Goal: Task Accomplishment & Management: Manage account settings

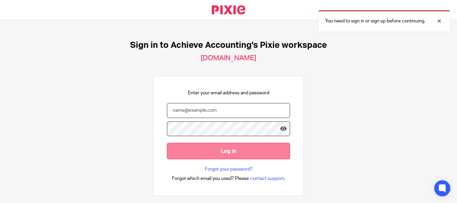
type input "[EMAIL_ADDRESS][DOMAIN_NAME]"
click at [246, 147] on input "Log in" at bounding box center [228, 151] width 123 height 16
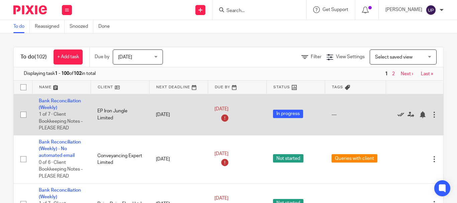
click at [400, 114] on icon at bounding box center [400, 114] width 7 height 7
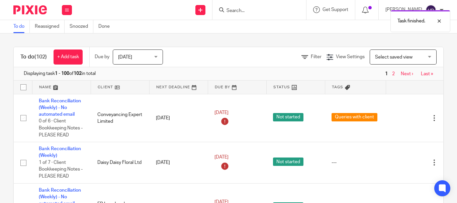
click at [109, 87] on link at bounding box center [120, 87] width 58 height 13
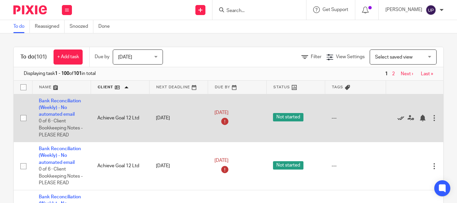
click at [398, 118] on icon at bounding box center [400, 118] width 7 height 7
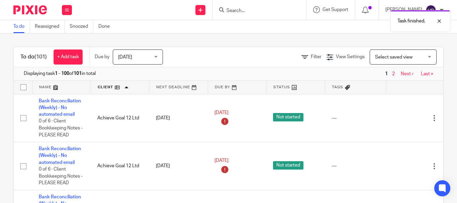
click at [398, 118] on icon at bounding box center [400, 118] width 7 height 7
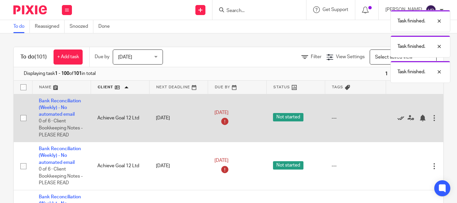
click at [398, 118] on icon at bounding box center [400, 118] width 7 height 7
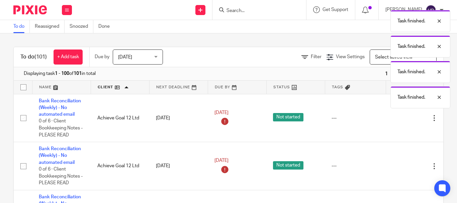
click at [398, 118] on icon at bounding box center [400, 118] width 7 height 7
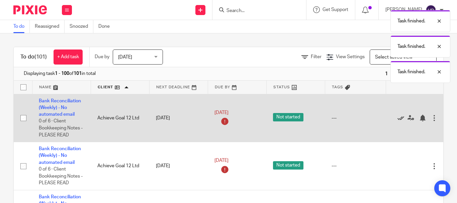
click at [398, 118] on icon at bounding box center [400, 118] width 7 height 7
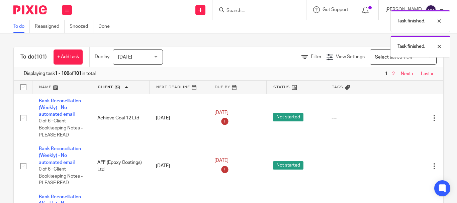
click at [398, 118] on icon at bounding box center [400, 118] width 7 height 7
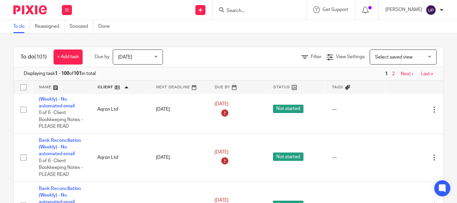
scroll to position [134, 0]
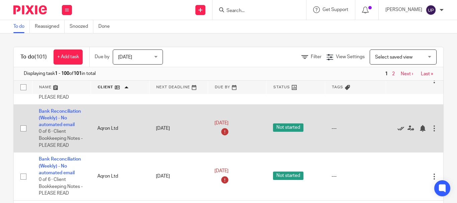
click at [397, 129] on div at bounding box center [411, 128] width 38 height 7
click at [397, 129] on icon at bounding box center [400, 128] width 7 height 7
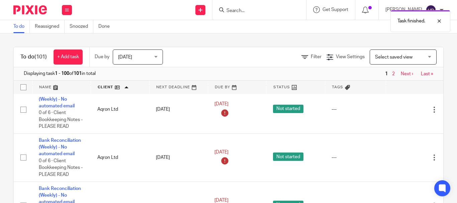
scroll to position [234, 0]
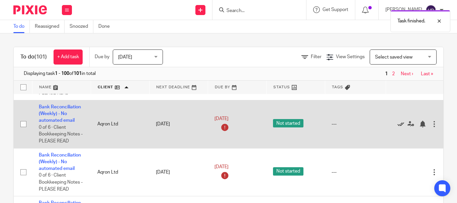
click at [400, 123] on icon at bounding box center [400, 124] width 7 height 7
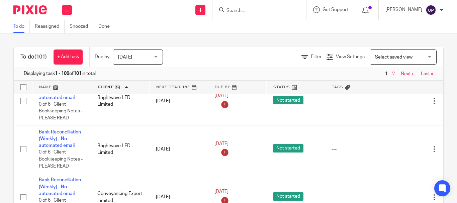
scroll to position [435, 0]
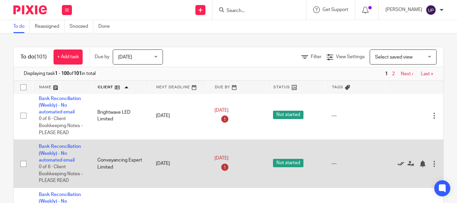
click at [401, 164] on icon at bounding box center [400, 164] width 7 height 7
click at [401, 163] on icon at bounding box center [400, 164] width 7 height 7
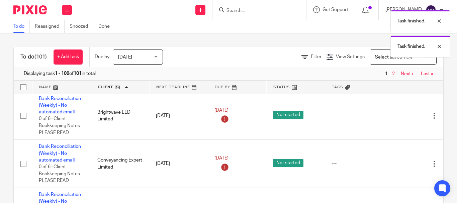
click at [401, 163] on icon at bounding box center [400, 164] width 7 height 7
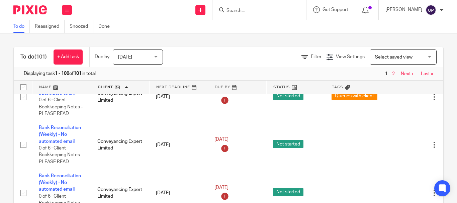
scroll to position [535, 0]
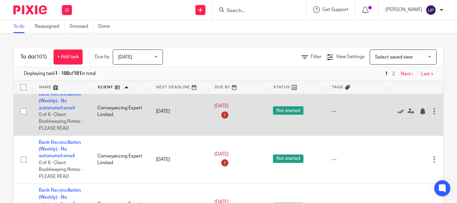
click at [400, 111] on icon at bounding box center [400, 111] width 7 height 7
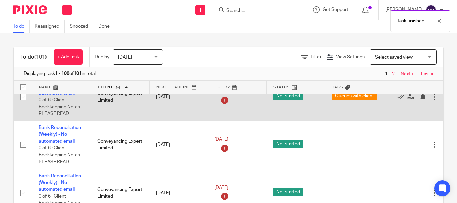
scroll to position [468, 0]
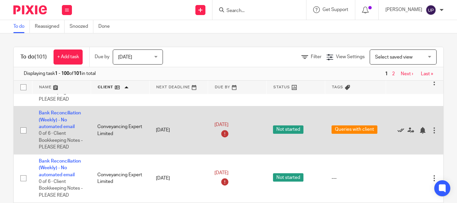
click at [401, 130] on icon at bounding box center [400, 130] width 7 height 7
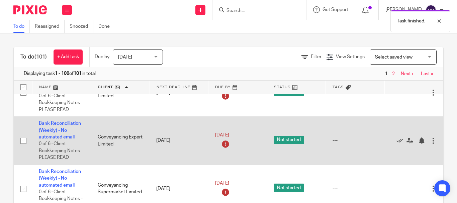
scroll to position [636, 0]
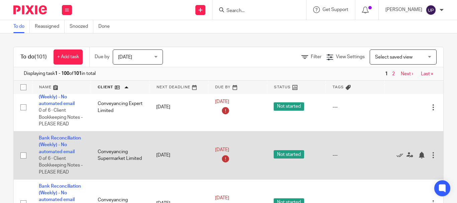
click at [395, 154] on div at bounding box center [410, 155] width 39 height 7
click at [397, 155] on icon at bounding box center [399, 155] width 7 height 7
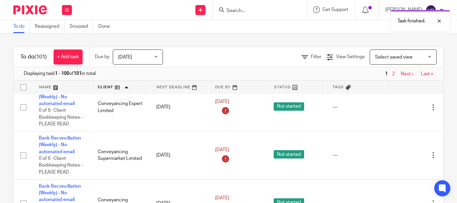
click at [397, 155] on icon at bounding box center [399, 155] width 7 height 7
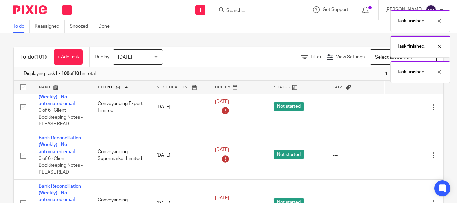
click at [397, 155] on icon at bounding box center [399, 155] width 7 height 7
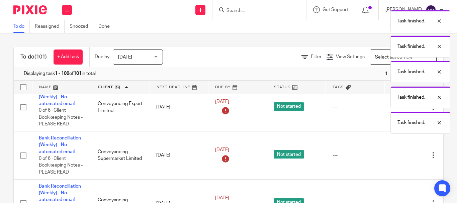
click at [397, 155] on icon at bounding box center [399, 155] width 7 height 7
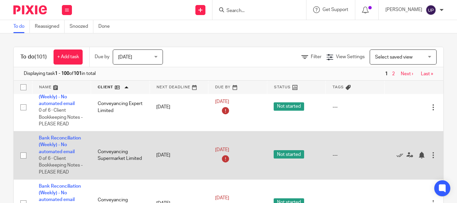
scroll to position [669, 0]
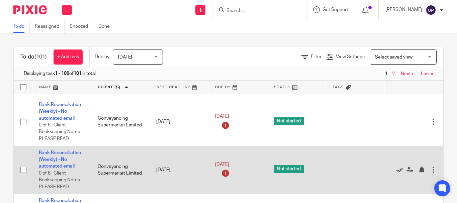
click at [396, 169] on icon at bounding box center [399, 170] width 7 height 7
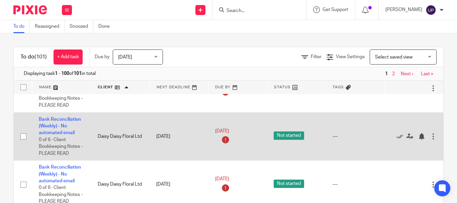
click at [389, 136] on td "Edit task Delete" at bounding box center [413, 136] width 59 height 48
click at [398, 137] on icon at bounding box center [399, 136] width 7 height 7
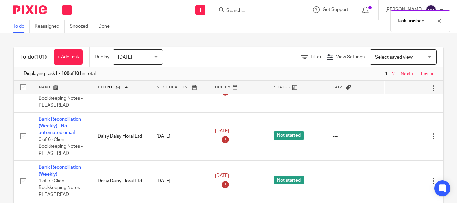
click at [398, 137] on icon at bounding box center [399, 136] width 7 height 7
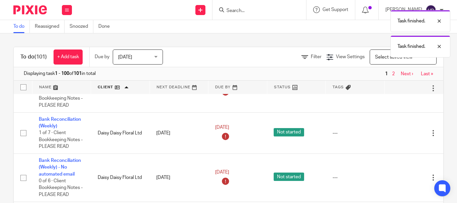
click at [398, 137] on div "Edit task Delete" at bounding box center [413, 133] width 45 height 17
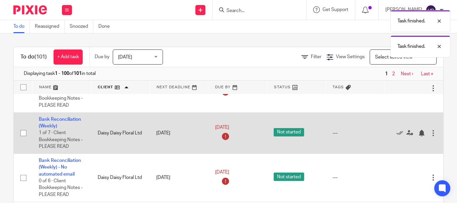
click at [398, 137] on div "Edit task Delete" at bounding box center [413, 133] width 45 height 17
click at [397, 132] on icon at bounding box center [399, 133] width 7 height 7
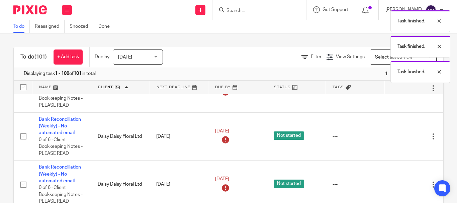
click at [397, 132] on div "Edit task Delete" at bounding box center [413, 136] width 45 height 17
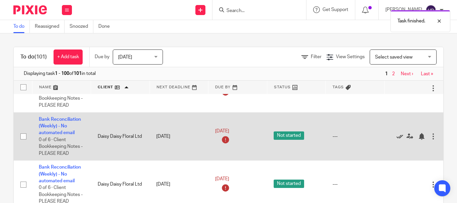
click at [397, 137] on icon at bounding box center [399, 136] width 7 height 7
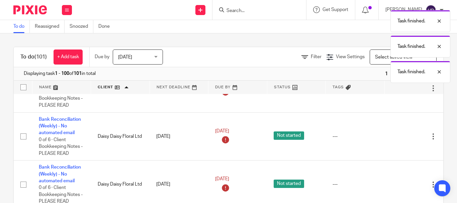
scroll to position [736, 0]
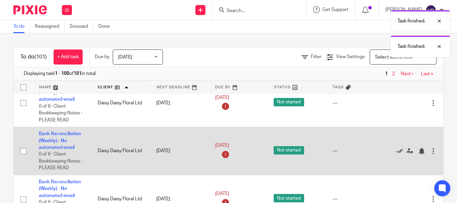
click at [398, 152] on icon at bounding box center [399, 151] width 7 height 7
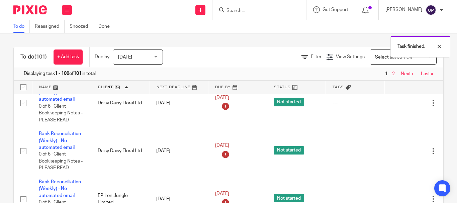
click at [398, 152] on icon at bounding box center [399, 151] width 7 height 7
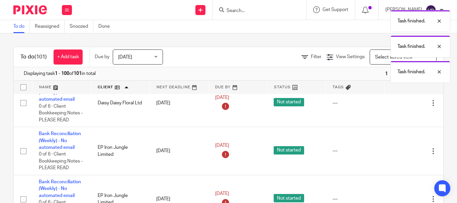
click at [398, 152] on icon at bounding box center [399, 151] width 7 height 7
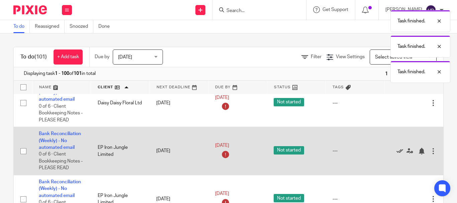
click at [397, 152] on icon at bounding box center [399, 151] width 7 height 7
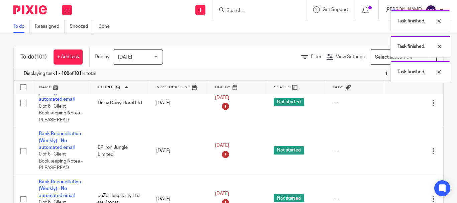
scroll to position [769, 0]
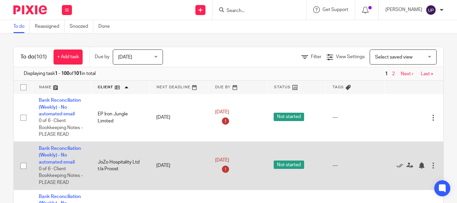
click at [393, 167] on div at bounding box center [410, 165] width 39 height 7
click at [393, 165] on div at bounding box center [410, 165] width 39 height 7
click at [399, 165] on icon at bounding box center [399, 165] width 7 height 7
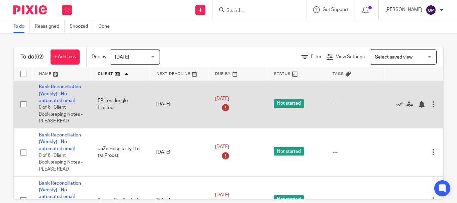
scroll to position [836, 0]
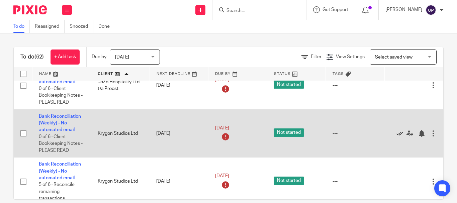
click at [399, 134] on icon at bounding box center [399, 133] width 7 height 7
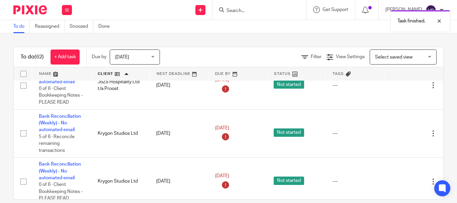
click at [399, 134] on icon at bounding box center [399, 133] width 7 height 7
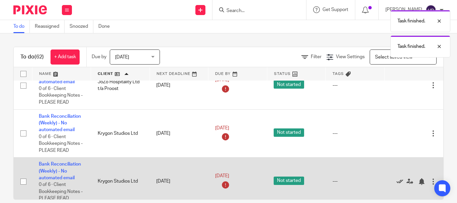
click at [399, 181] on icon at bounding box center [399, 181] width 7 height 7
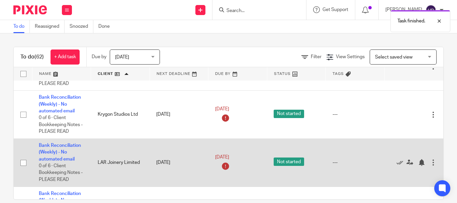
click at [394, 161] on div at bounding box center [410, 162] width 39 height 7
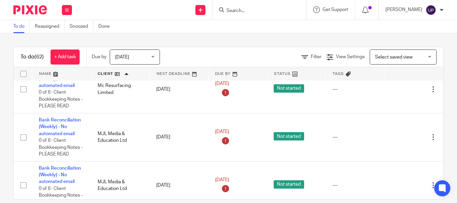
scroll to position [1539, 0]
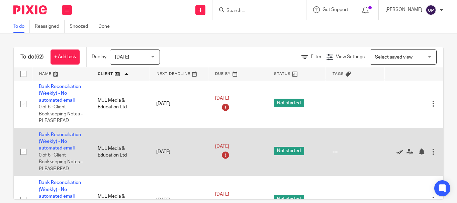
click at [398, 152] on icon at bounding box center [399, 152] width 7 height 7
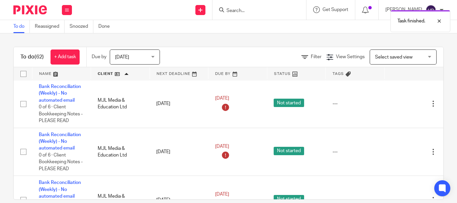
click at [398, 152] on icon at bounding box center [399, 152] width 7 height 7
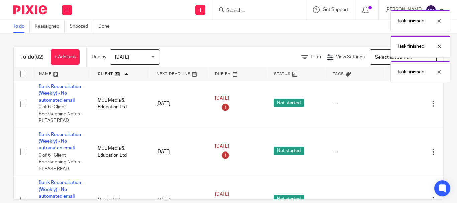
click at [398, 152] on icon at bounding box center [399, 152] width 7 height 7
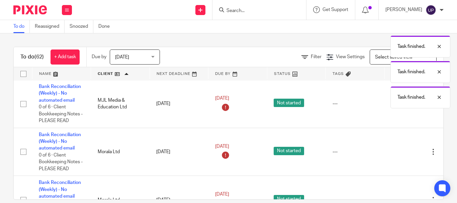
click at [398, 152] on icon at bounding box center [399, 152] width 7 height 7
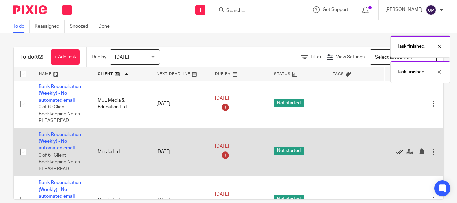
click at [397, 152] on icon at bounding box center [399, 152] width 7 height 7
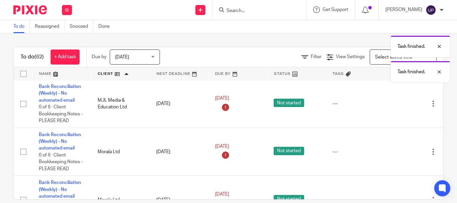
scroll to position [1572, 0]
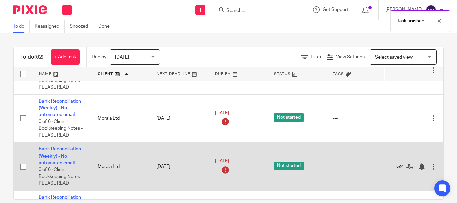
click at [396, 167] on icon at bounding box center [399, 166] width 7 height 7
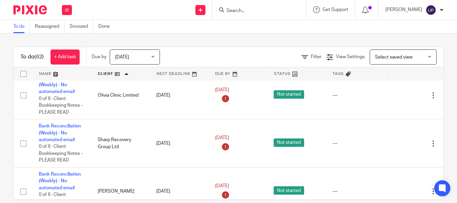
scroll to position [1773, 0]
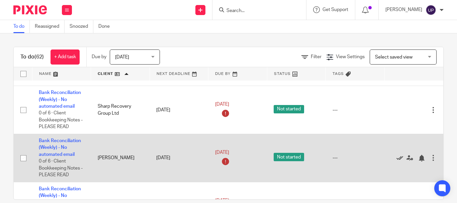
click at [397, 158] on icon at bounding box center [399, 158] width 7 height 7
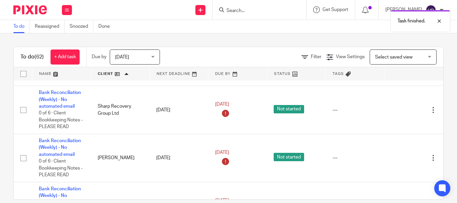
click at [397, 158] on icon at bounding box center [399, 158] width 7 height 7
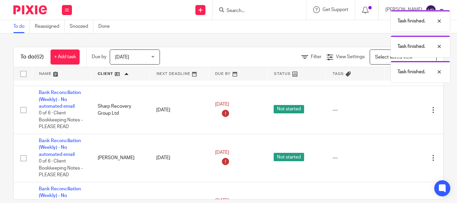
click at [397, 158] on icon at bounding box center [399, 158] width 7 height 7
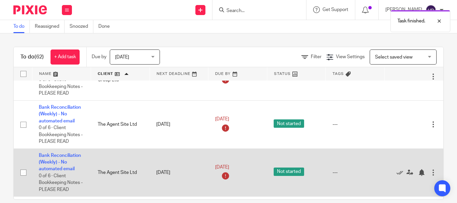
click at [394, 173] on div at bounding box center [410, 172] width 39 height 7
click at [395, 173] on div at bounding box center [410, 172] width 39 height 7
click at [398, 173] on icon at bounding box center [399, 172] width 7 height 7
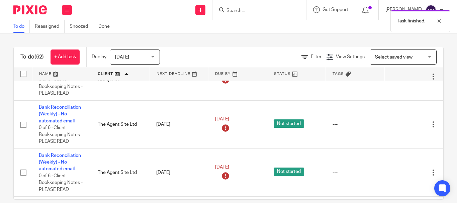
click at [398, 173] on icon at bounding box center [399, 172] width 7 height 7
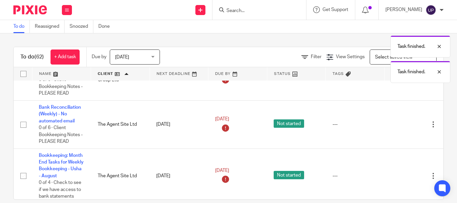
click at [398, 173] on div "Edit task Delete" at bounding box center [413, 176] width 45 height 17
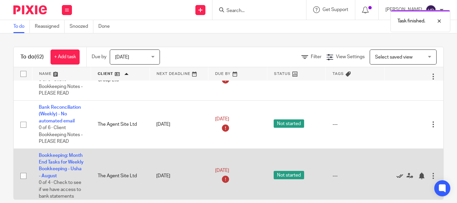
click at [398, 179] on icon at bounding box center [399, 176] width 7 height 7
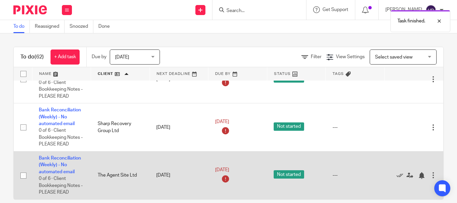
scroll to position [10, 0]
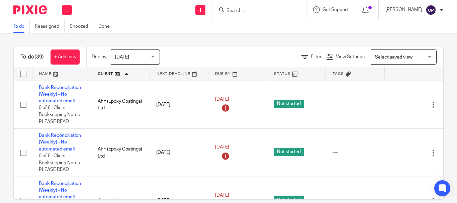
click at [375, 53] on span "Select saved view" at bounding box center [399, 57] width 49 height 14
click at [247, 1] on div at bounding box center [259, 10] width 94 height 20
click at [245, 8] on input "Search" at bounding box center [256, 11] width 60 height 6
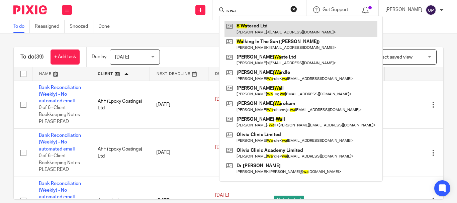
type input "s wa"
click at [261, 33] on link at bounding box center [300, 28] width 153 height 15
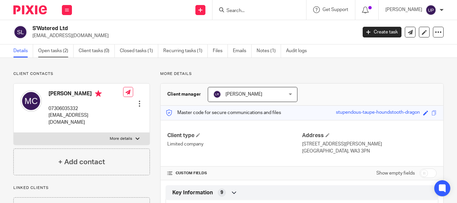
click at [65, 54] on link "Open tasks (2)" at bounding box center [55, 50] width 35 height 13
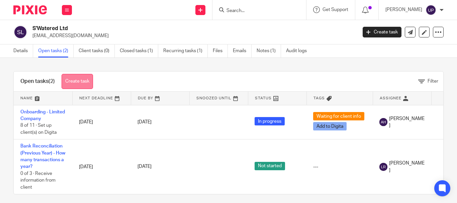
scroll to position [10, 0]
